Goal: Obtain resource: Download file/media

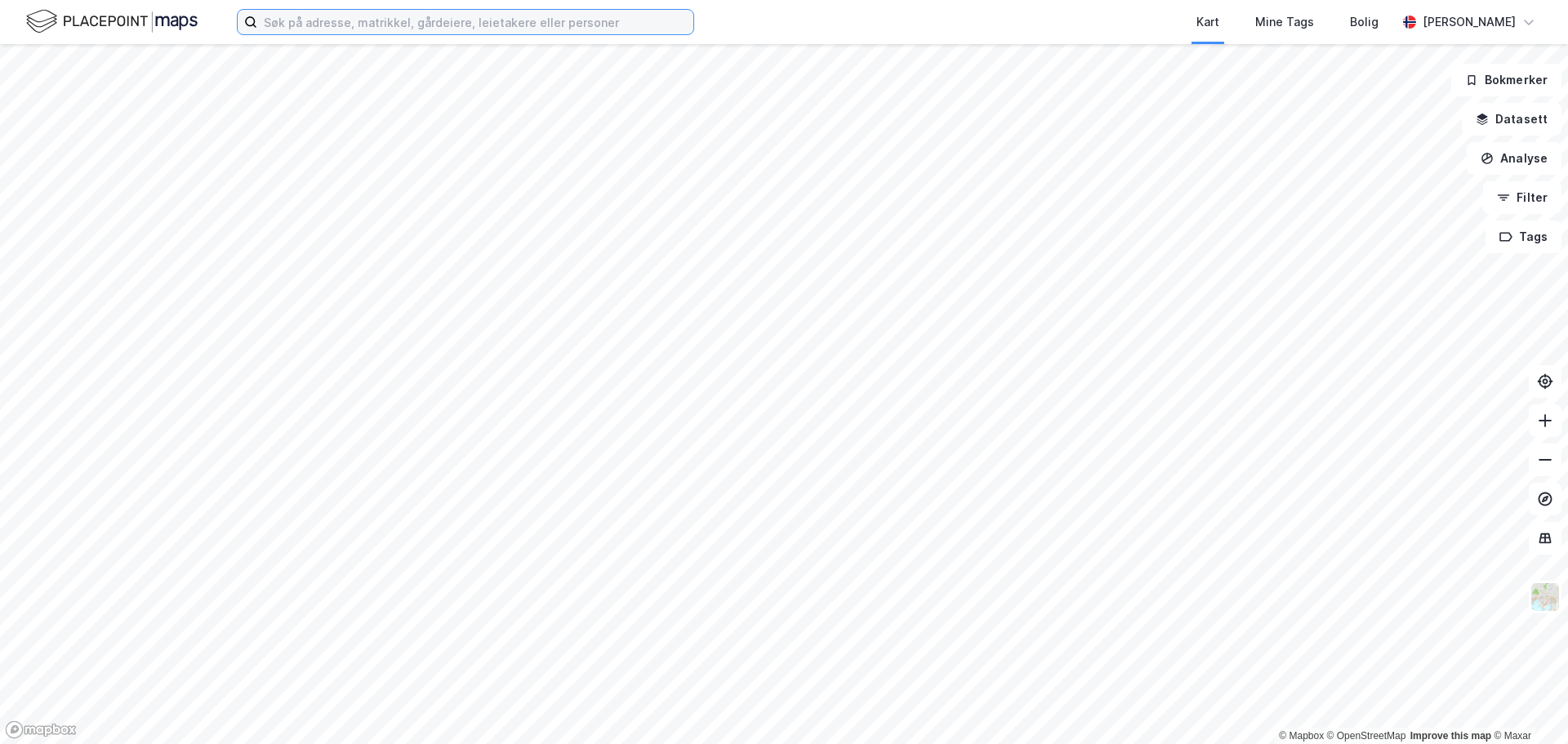
click at [396, 23] on input at bounding box center [475, 22] width 436 height 25
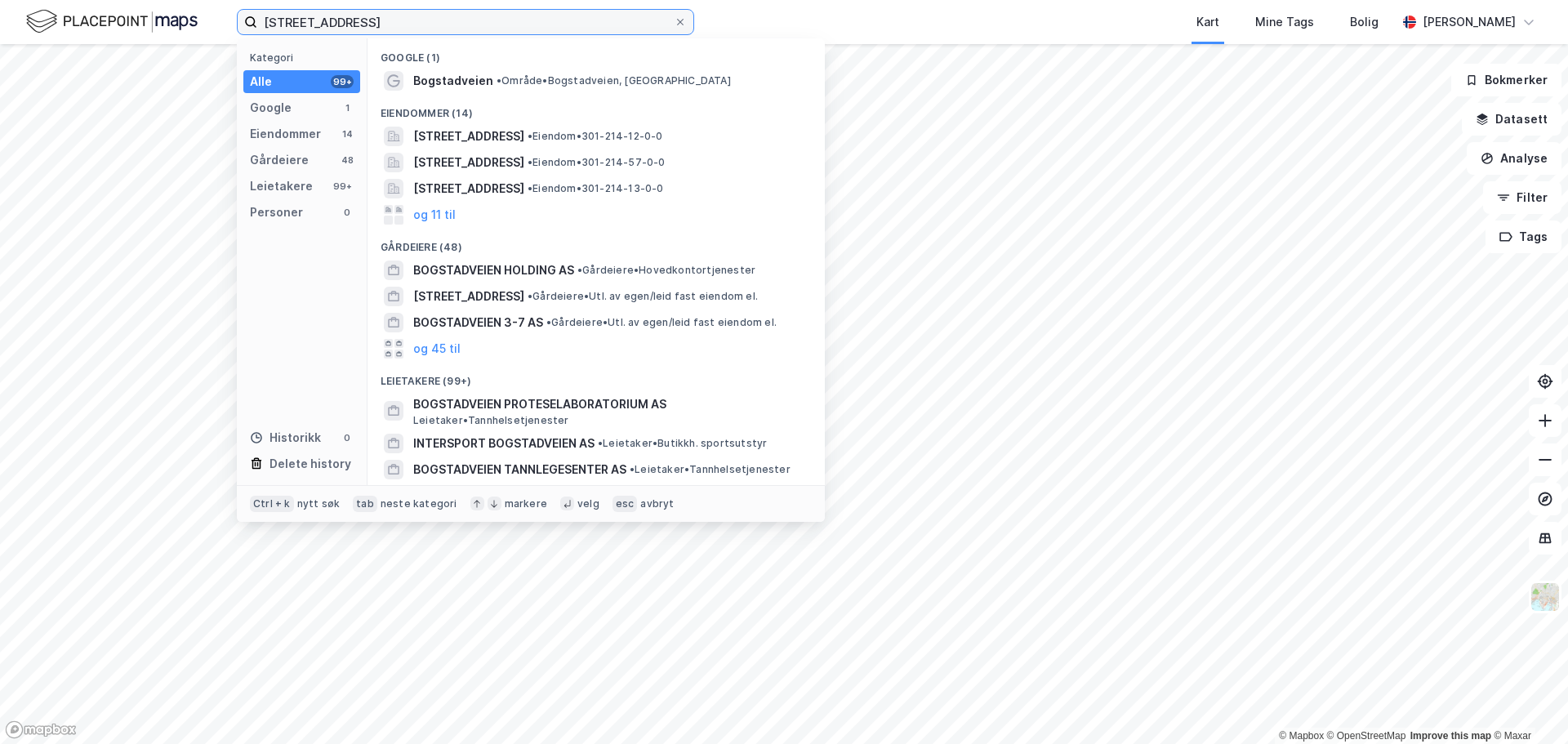
type input "[STREET_ADDRESS]"
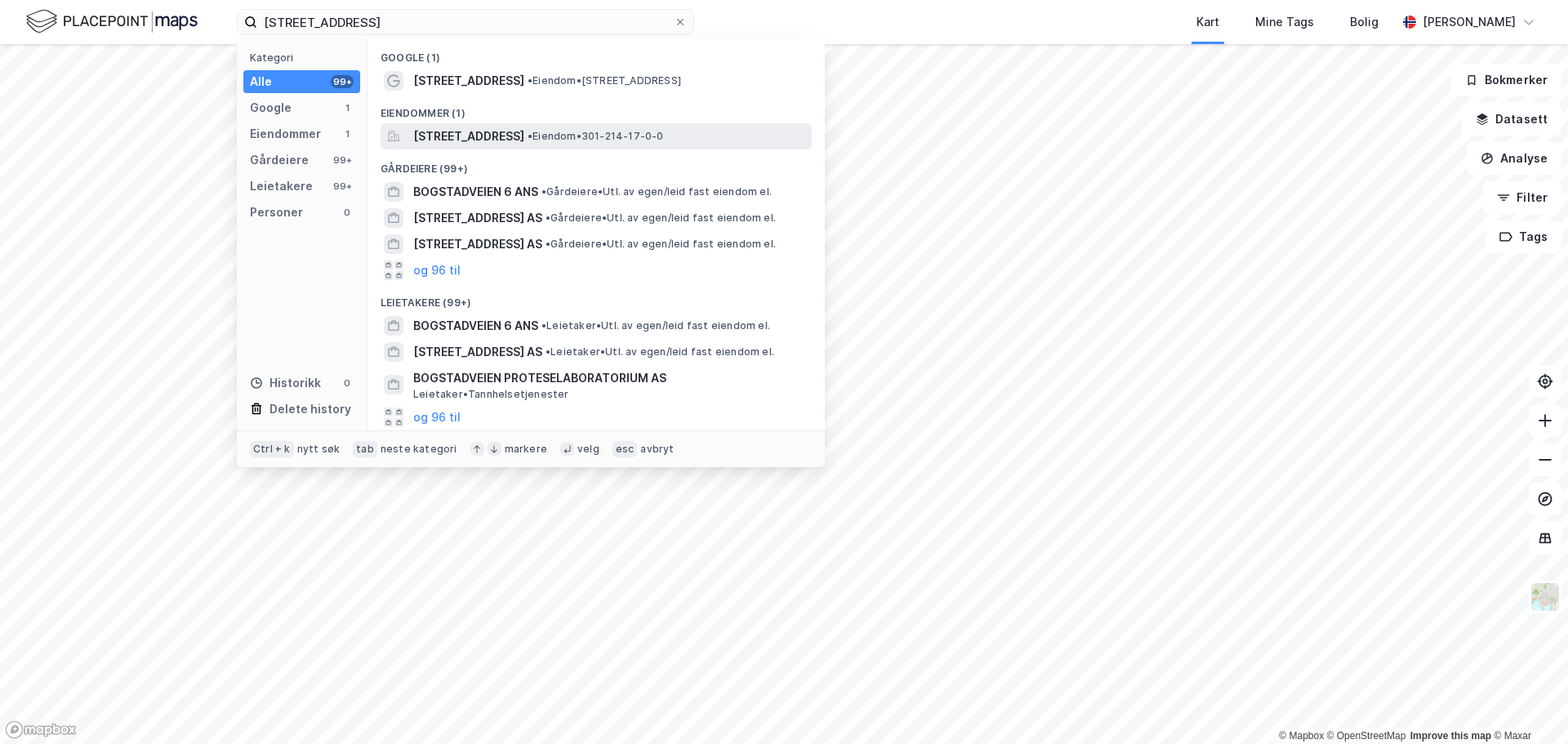
click at [503, 141] on span "[STREET_ADDRESS]" at bounding box center [468, 137] width 111 height 20
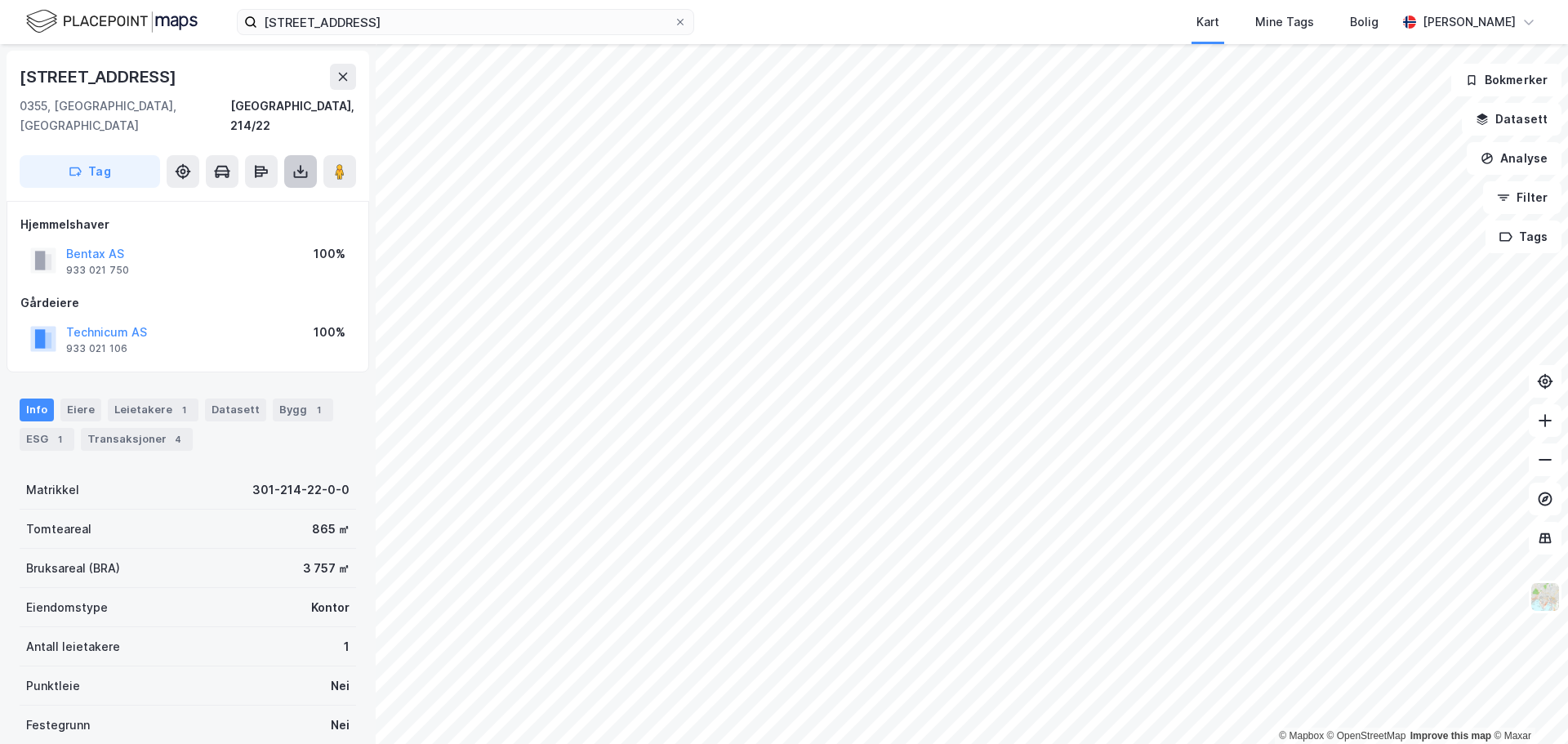
click at [300, 155] on button at bounding box center [300, 171] width 32 height 32
click at [250, 198] on div "Last ned grunnbok" at bounding box center [219, 204] width 94 height 13
click at [0, 0] on button "Technicum AS" at bounding box center [0, 0] width 0 height 0
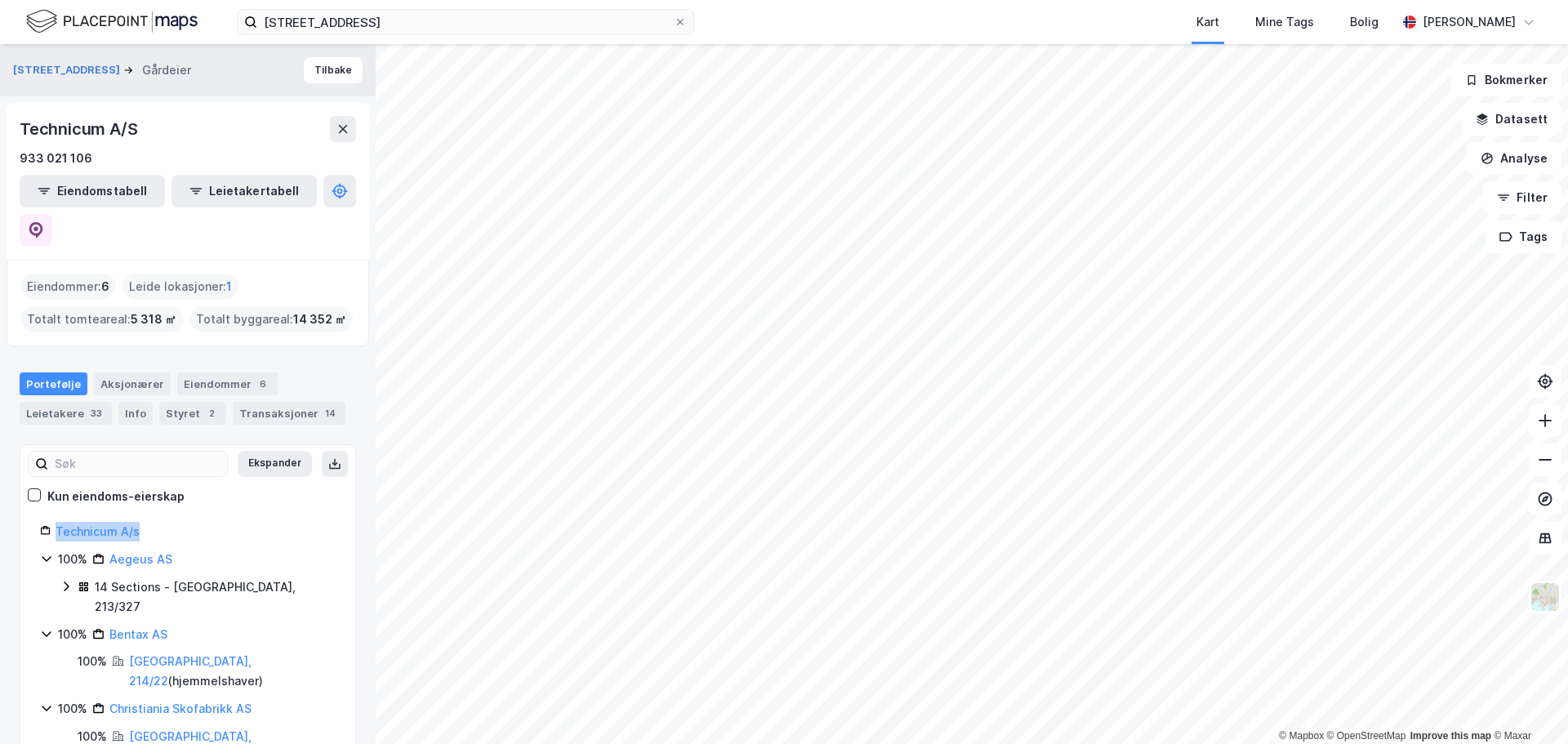
drag, startPoint x: 159, startPoint y: 496, endPoint x: 57, endPoint y: 499, distance: 102.0
click at [57, 522] on div "Technicum A/s" at bounding box center [195, 531] width 280 height 20
copy link "Technicum A/s"
